Goal: Transaction & Acquisition: Download file/media

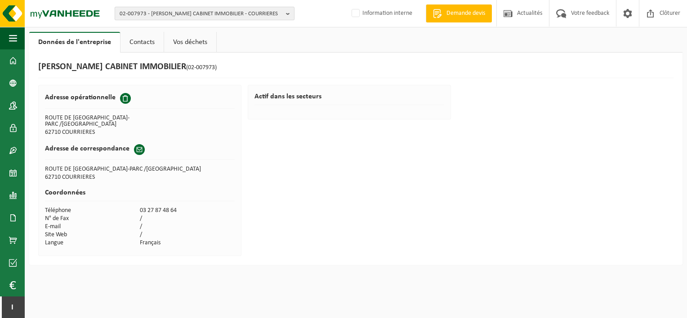
click at [175, 13] on span "02-007973 - [PERSON_NAME] CABINET IMMOBILIER - COURRIERES" at bounding box center [201, 13] width 163 height 13
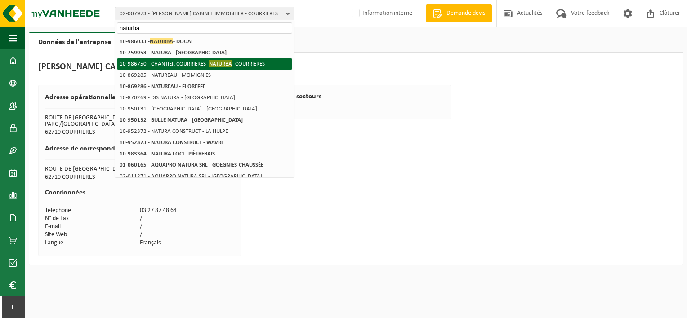
type input "naturba"
click at [186, 65] on li "10-986750 - CHANTIER COURRIERES - NATURBA - COURRIERES" at bounding box center [204, 63] width 175 height 11
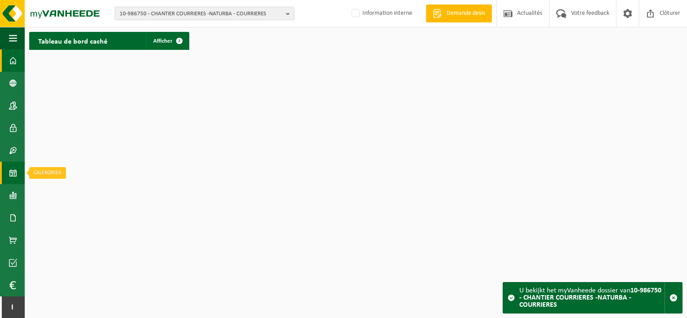
click at [18, 174] on link "Calendrier" at bounding box center [12, 173] width 25 height 22
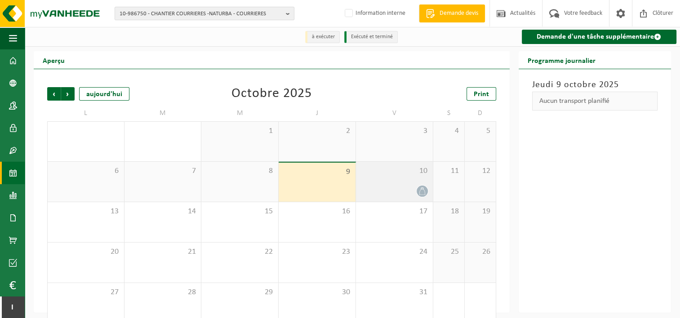
click at [423, 192] on icon at bounding box center [422, 191] width 8 height 8
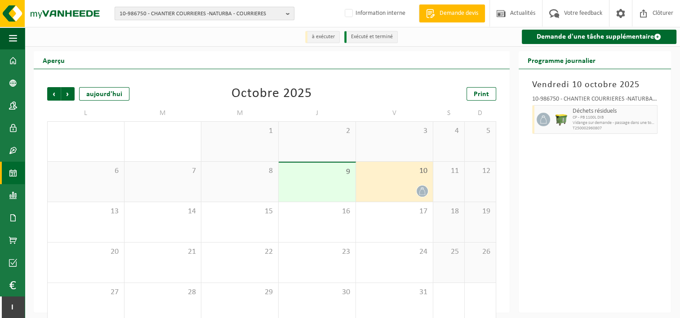
click at [217, 13] on span "10-986750 - CHANTIER COURRIERES -NATURBA - COURRIERES" at bounding box center [201, 13] width 163 height 13
type input "m"
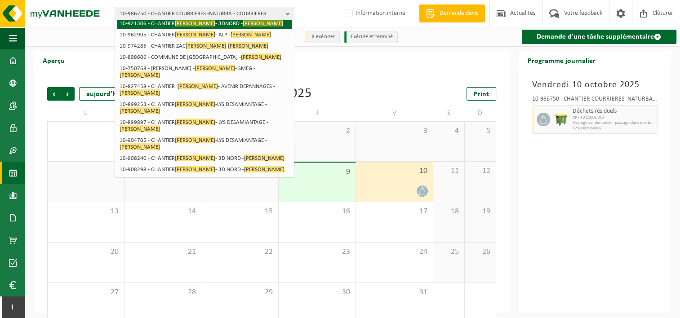
scroll to position [15, 0]
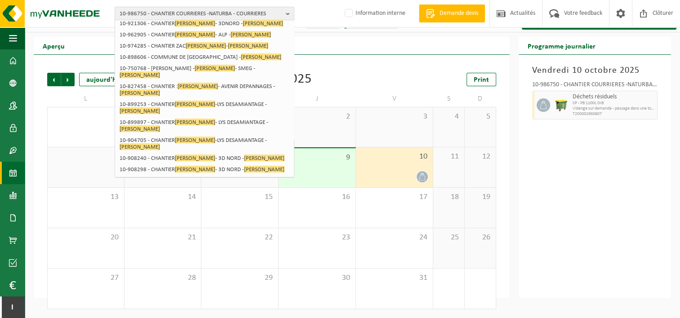
type input "henin beaumont"
click at [230, 14] on span "10-986750 - CHANTIER COURRIERES -NATURBA - COURRIERES" at bounding box center [201, 13] width 163 height 13
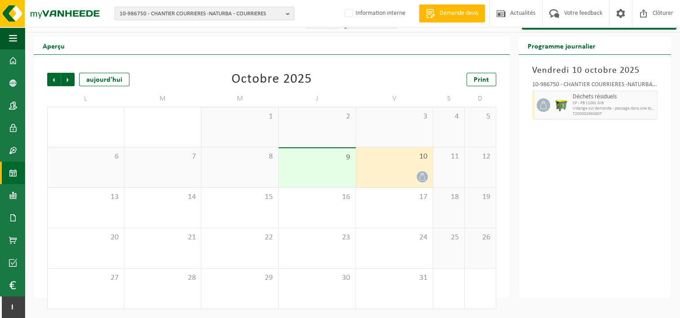
click at [225, 14] on span "10-986750 - CHANTIER COURRIERES -NATURBA - COURRIERES" at bounding box center [201, 13] width 163 height 13
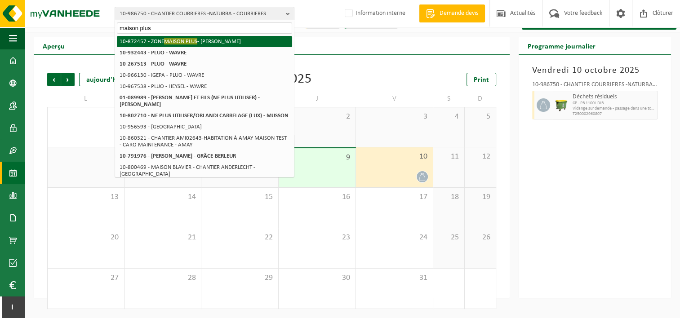
type input "maison plus"
click at [217, 43] on li "10-872457 - ZONE MAISON PLUS - HENIN BEAUMONT" at bounding box center [204, 41] width 175 height 11
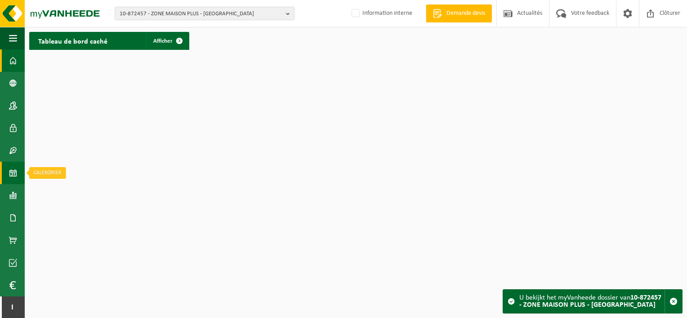
click at [9, 173] on span at bounding box center [13, 173] width 8 height 22
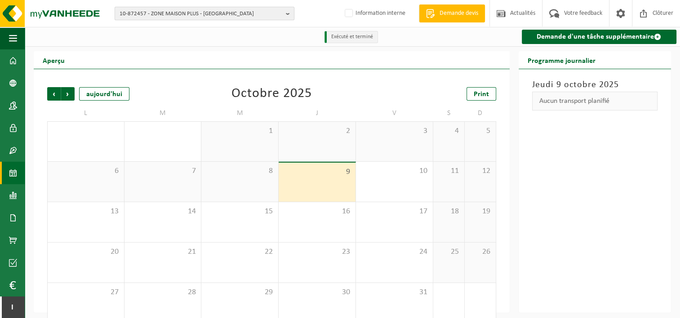
click at [186, 14] on span "10-872457 - ZONE MAISON PLUS - HENIN BEAUMONT" at bounding box center [201, 13] width 163 height 13
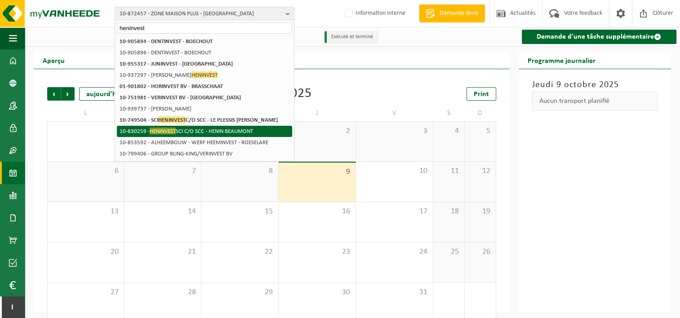
type input "heninvest"
click at [209, 132] on li "10-830259 - HENINVEST SCI C/O SCC - HENIN BEAUMONT" at bounding box center [204, 131] width 175 height 11
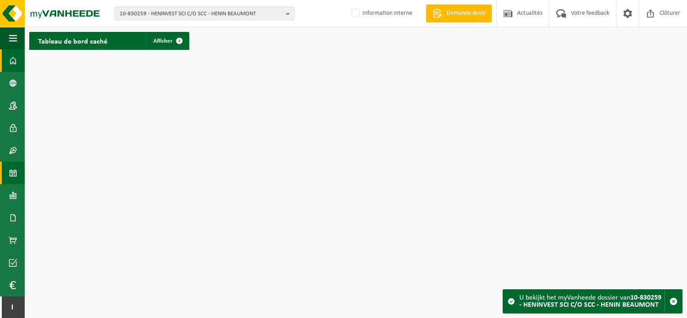
click at [16, 169] on span at bounding box center [13, 173] width 8 height 22
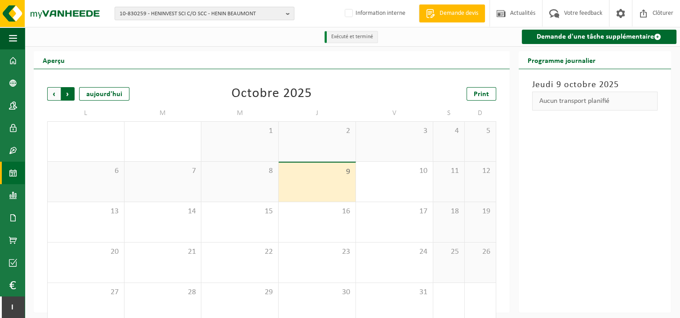
click at [51, 93] on span "Précédent" at bounding box center [53, 93] width 13 height 13
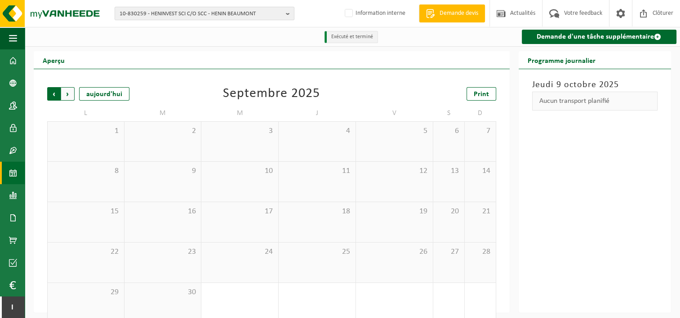
click at [71, 94] on span "Suivant" at bounding box center [67, 93] width 13 height 13
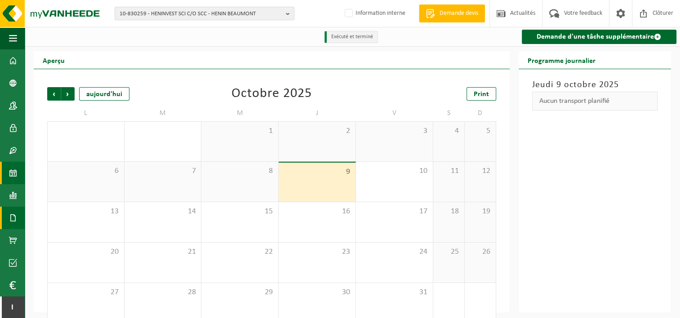
click at [10, 220] on span at bounding box center [13, 218] width 8 height 22
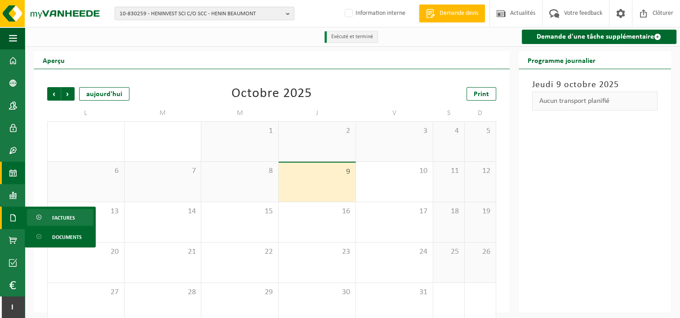
click at [47, 216] on link "Factures" at bounding box center [60, 217] width 67 height 17
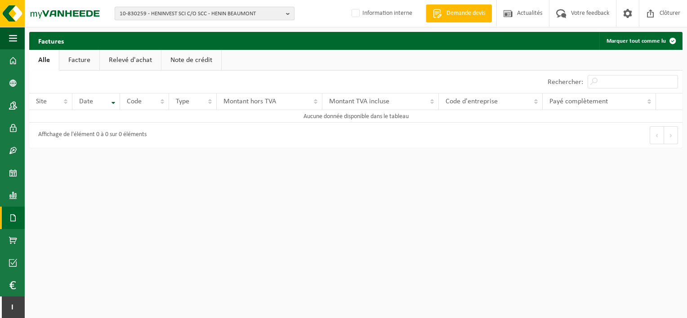
click at [141, 14] on span "10-830259 - HENINVEST SCI C/O SCC - HENIN BEAUMONT" at bounding box center [201, 13] width 163 height 13
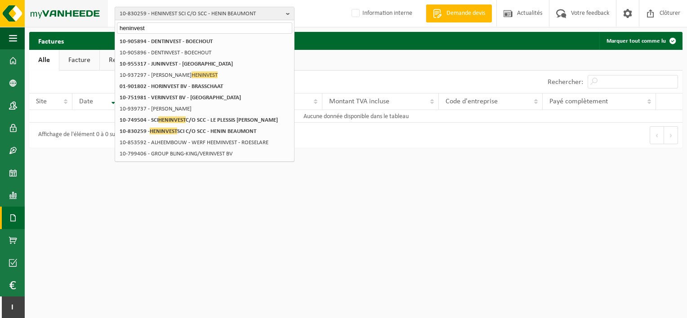
drag, startPoint x: 183, startPoint y: 25, endPoint x: 106, endPoint y: 24, distance: 77.3
click at [106, 24] on div "10-830259 - HENINVEST SCI C/O SCC - HENIN BEAUMONT heninvest 10-830259 - HENINV…" at bounding box center [343, 13] width 687 height 27
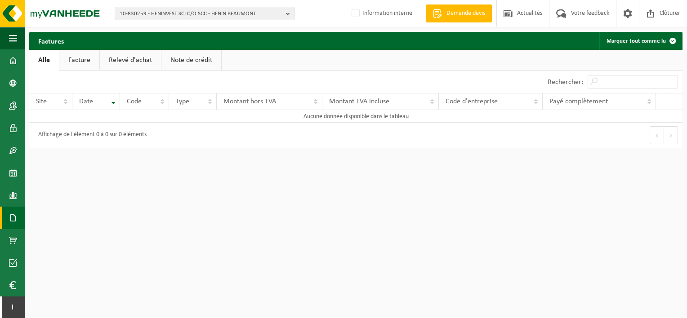
click at [128, 24] on div "10-830259 - HENINVEST SCI C/O SCC - [GEOGRAPHIC_DATA] 10-830259 - HENINVEST SCI…" at bounding box center [343, 13] width 687 height 27
click at [133, 20] on span "10-830259 - HENINVEST SCI C/O SCC - HENIN BEAUMONT" at bounding box center [201, 13] width 163 height 13
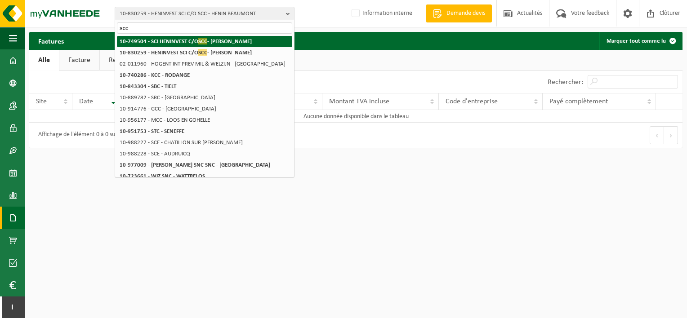
type input "scc"
click at [182, 42] on strong "10-749504 - SCI HENINVEST C/O SCC - LE PLESSIS ROBINSON" at bounding box center [186, 41] width 132 height 7
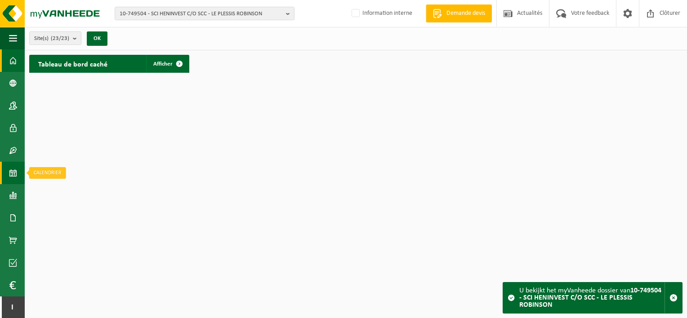
click at [13, 176] on span at bounding box center [13, 173] width 8 height 22
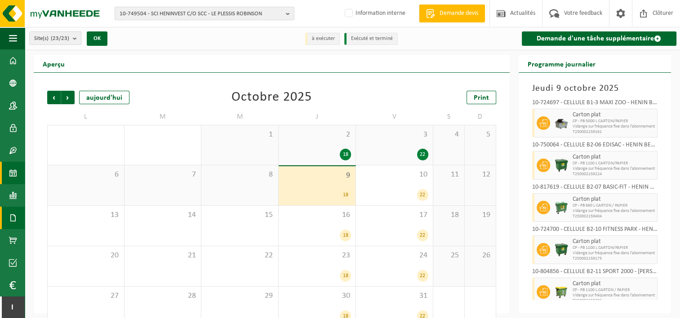
click at [10, 214] on span at bounding box center [13, 218] width 8 height 22
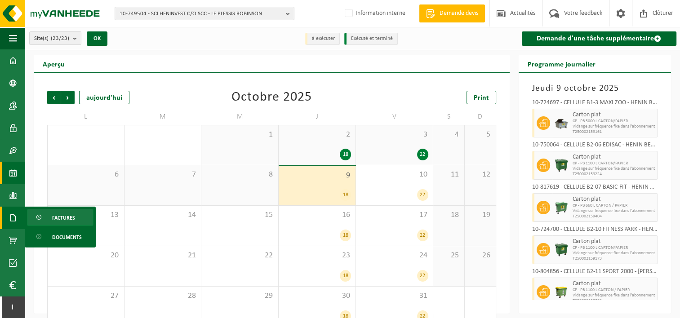
click at [39, 221] on span at bounding box center [39, 217] width 7 height 17
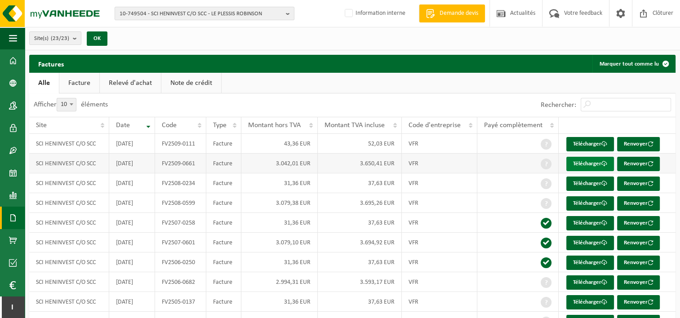
click at [593, 161] on link "Télécharger" at bounding box center [590, 164] width 48 height 14
